Goal: Information Seeking & Learning: Learn about a topic

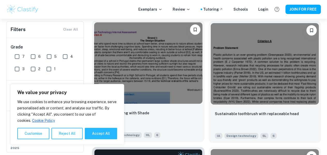
scroll to position [115, 0]
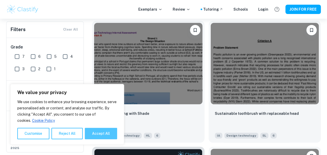
click at [106, 133] on button "Accept All" at bounding box center [101, 133] width 32 height 11
checkbox input "true"
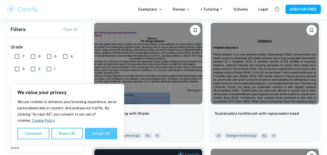
checkbox input "true"
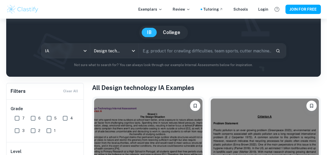
scroll to position [43, 0]
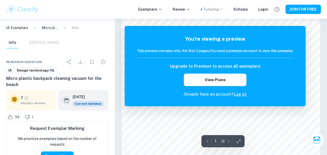
scroll to position [145, 0]
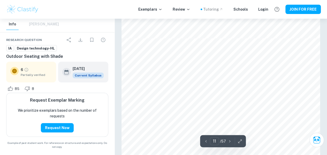
scroll to position [2988, 0]
type input "18"
